Goal: Task Accomplishment & Management: Use online tool/utility

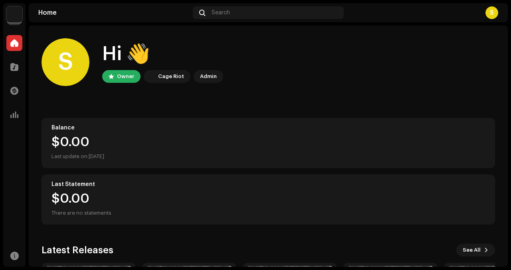
click at [16, 14] on img at bounding box center [14, 14] width 16 height 16
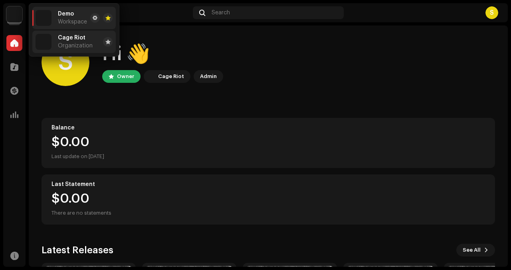
click at [69, 42] on div "Cage Riot Organization" at bounding box center [75, 42] width 35 height 14
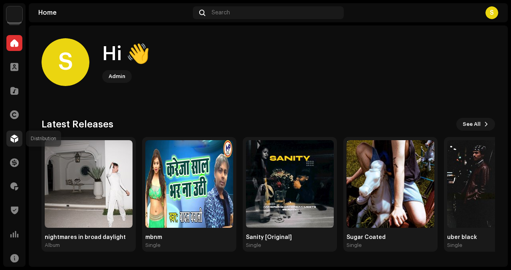
click at [15, 144] on div at bounding box center [14, 139] width 16 height 16
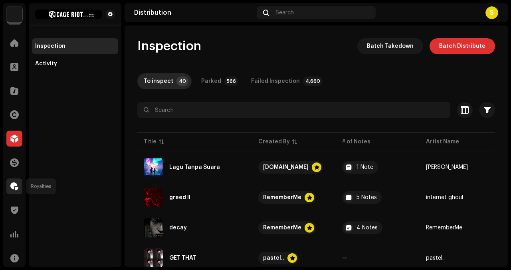
click at [16, 186] on span at bounding box center [14, 187] width 8 height 6
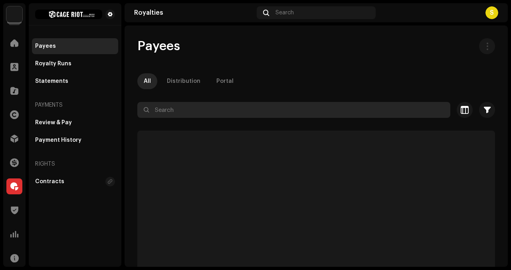
click at [192, 113] on input "text" at bounding box center [293, 110] width 313 height 16
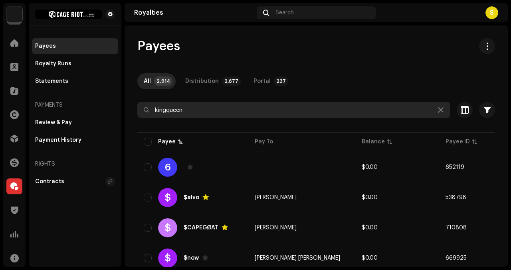
type input "kingqueen"
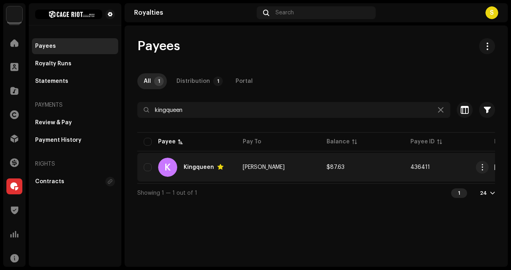
click at [285, 160] on td "[PERSON_NAME]" at bounding box center [278, 167] width 84 height 29
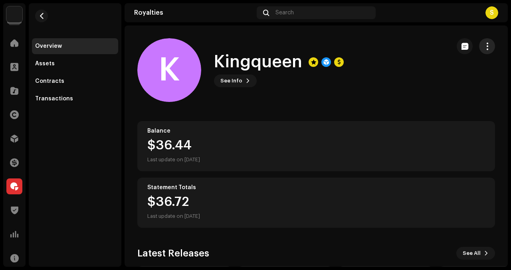
click at [483, 45] on span "button" at bounding box center [487, 46] width 8 height 6
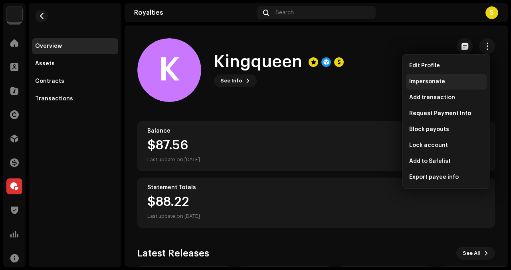
click at [470, 88] on div "Impersonate" at bounding box center [446, 82] width 81 height 16
